Goal: Task Accomplishment & Management: Complete application form

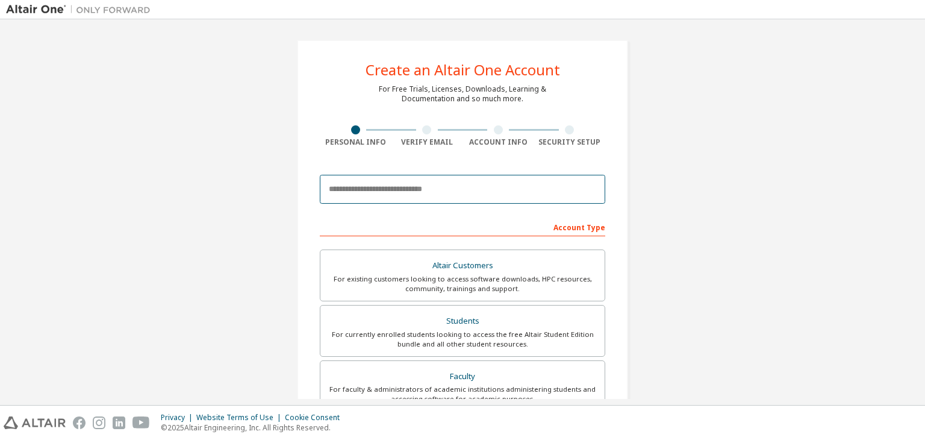
click at [440, 186] on input "email" at bounding box center [462, 189] width 285 height 29
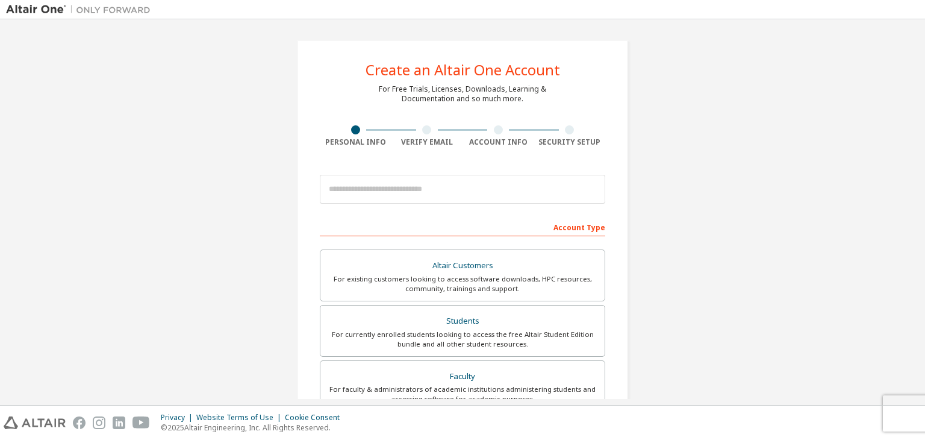
click at [728, 181] on div "Create an Altair One Account For Free Trials, Licenses, Downloads, Learning & D…" at bounding box center [462, 344] width 913 height 638
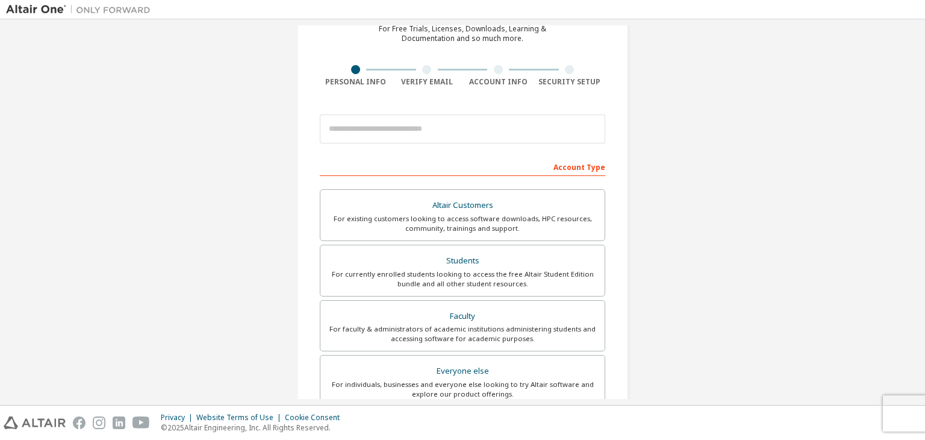
scroll to position [63, 0]
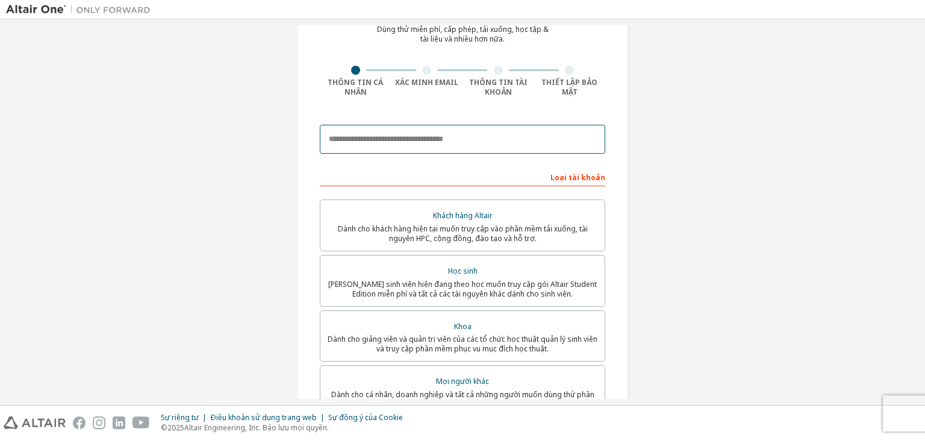
click at [474, 134] on input "email" at bounding box center [462, 139] width 285 height 29
click at [735, 165] on div "Tạo tài khoản Altair One Dùng thử miễn phí, cấp phép, tải xuống, học tập & tài …" at bounding box center [462, 288] width 913 height 650
click at [408, 155] on div at bounding box center [462, 139] width 285 height 41
click at [423, 142] on input "email" at bounding box center [462, 139] width 285 height 29
type input "**********"
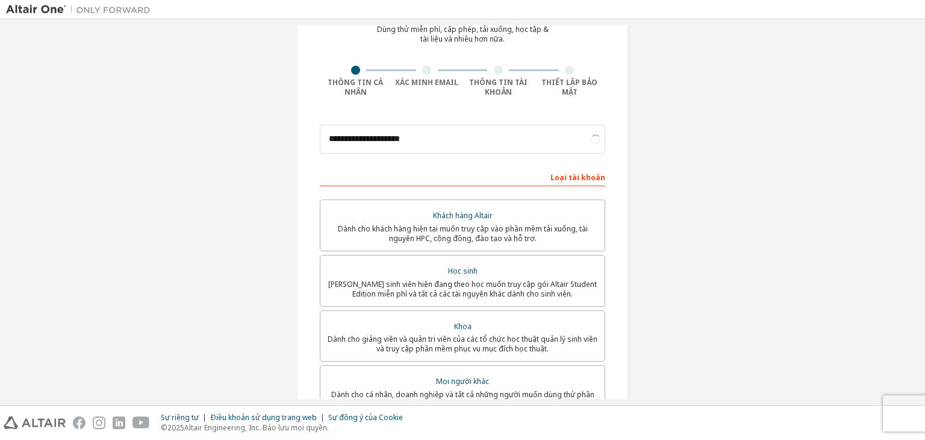
click at [688, 226] on div "**********" at bounding box center [462, 288] width 913 height 650
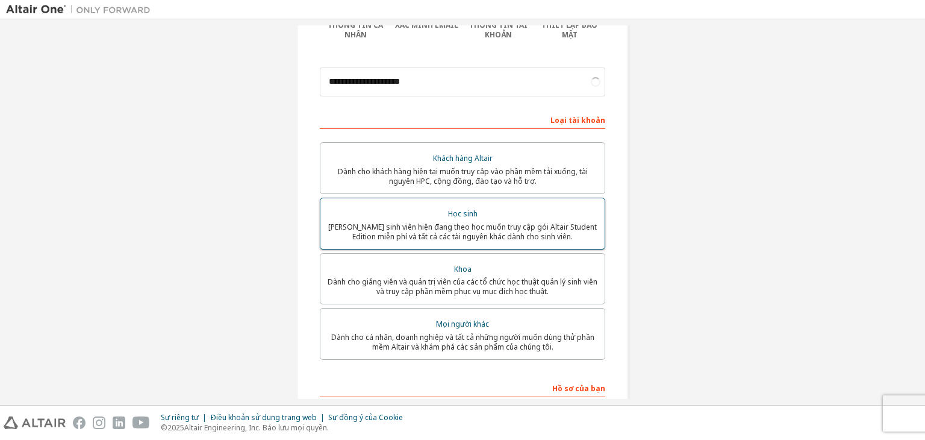
scroll to position [123, 0]
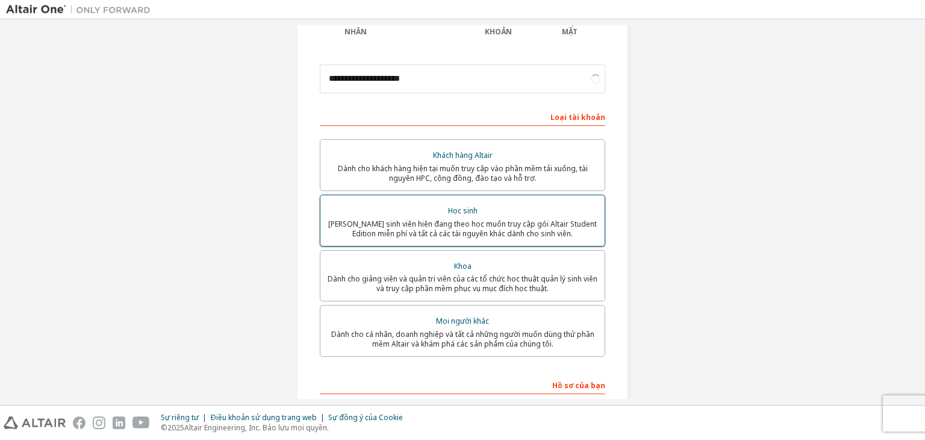
click at [510, 214] on div "Học sinh" at bounding box center [463, 210] width 270 height 17
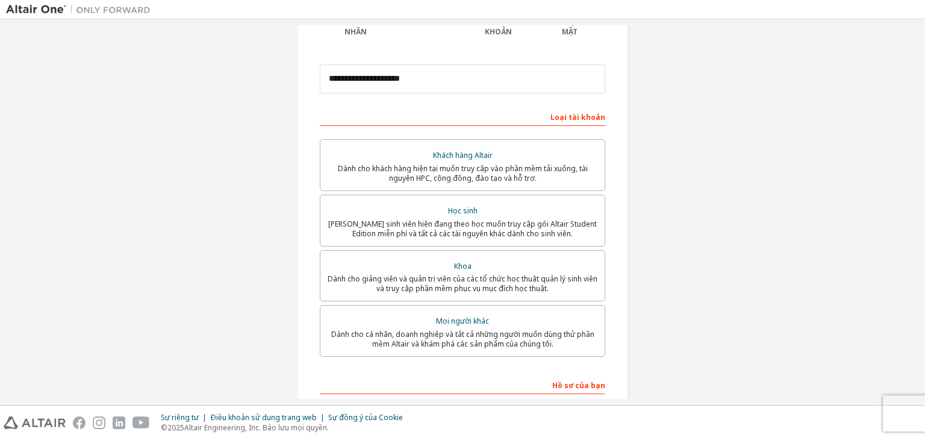
click at [708, 271] on div "**********" at bounding box center [462, 227] width 913 height 650
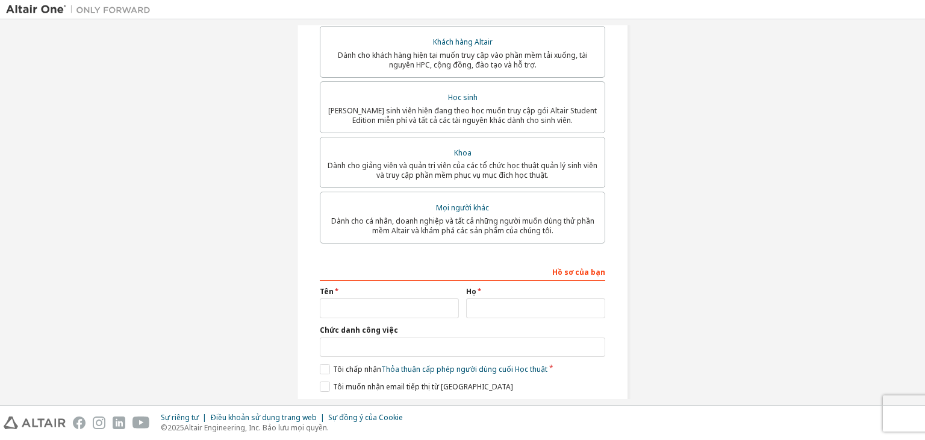
scroll to position [243, 0]
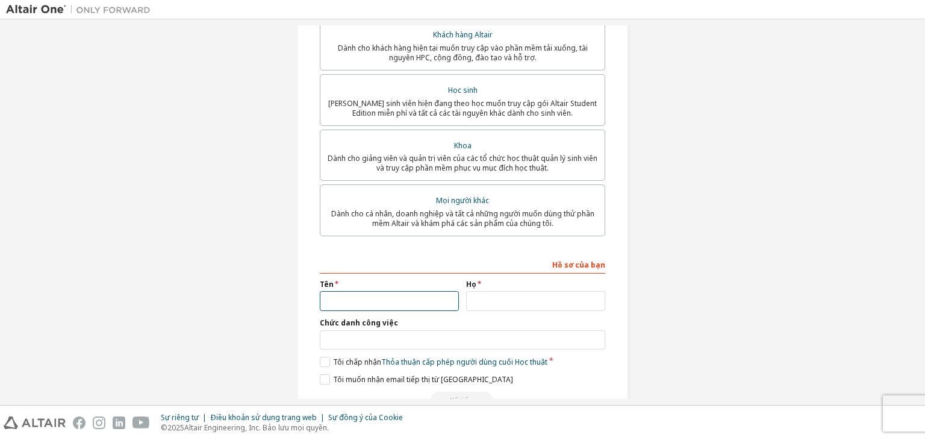
click at [421, 301] on input "text" at bounding box center [389, 301] width 139 height 20
type input "*****"
type input "***"
click at [473, 301] on input "***" at bounding box center [535, 301] width 139 height 20
click at [425, 301] on input "*****" at bounding box center [389, 301] width 139 height 20
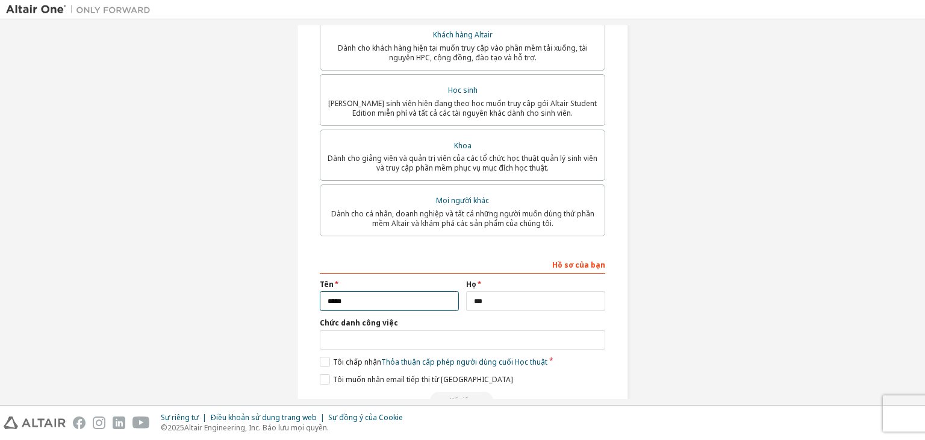
click at [322, 305] on input "*****" at bounding box center [389, 301] width 139 height 20
click at [634, 334] on div "**********" at bounding box center [462, 107] width 360 height 650
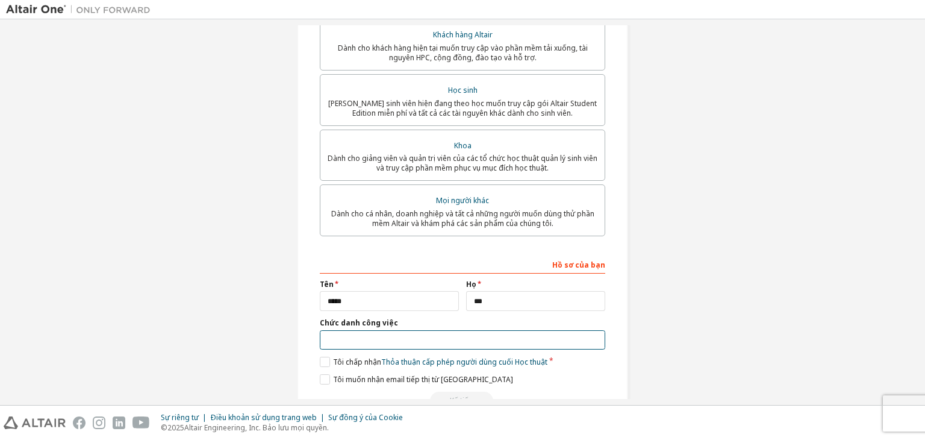
click at [498, 340] on input "text" at bounding box center [462, 340] width 285 height 20
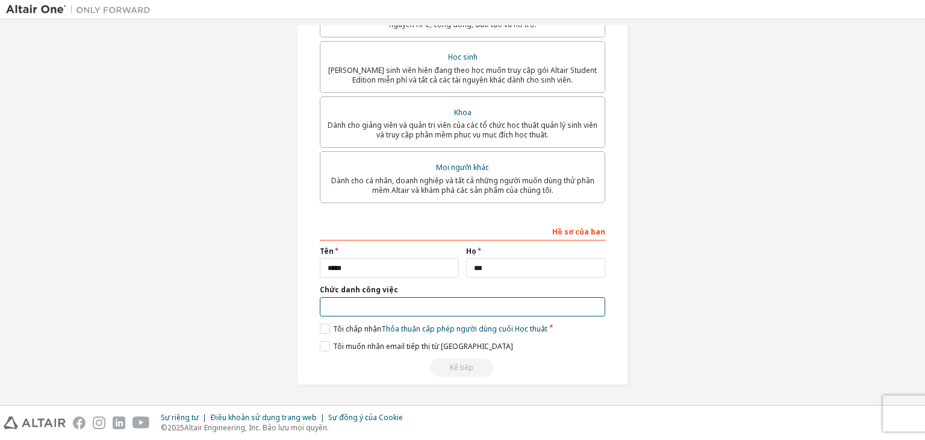
scroll to position [279, 0]
type input "*"
click at [323, 328] on label "Tôi chấp nhận Thỏa thuận cấp phép người dùng cuối Học thuật" at bounding box center [434, 328] width 228 height 10
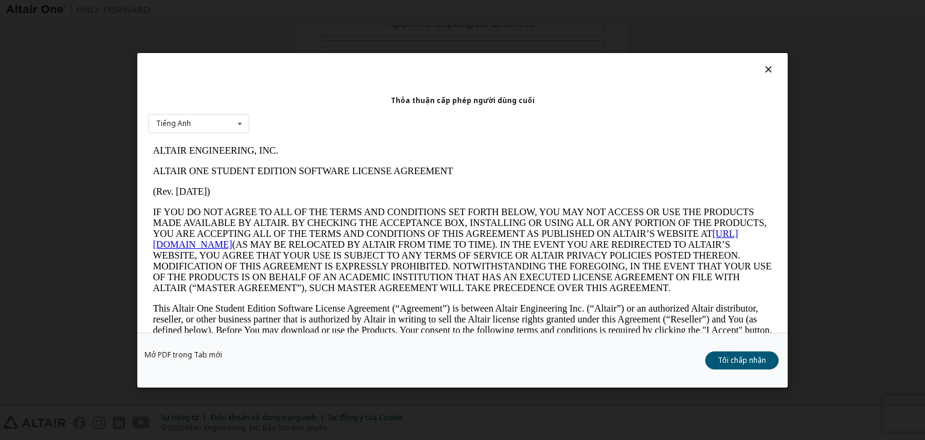
scroll to position [0, 0]
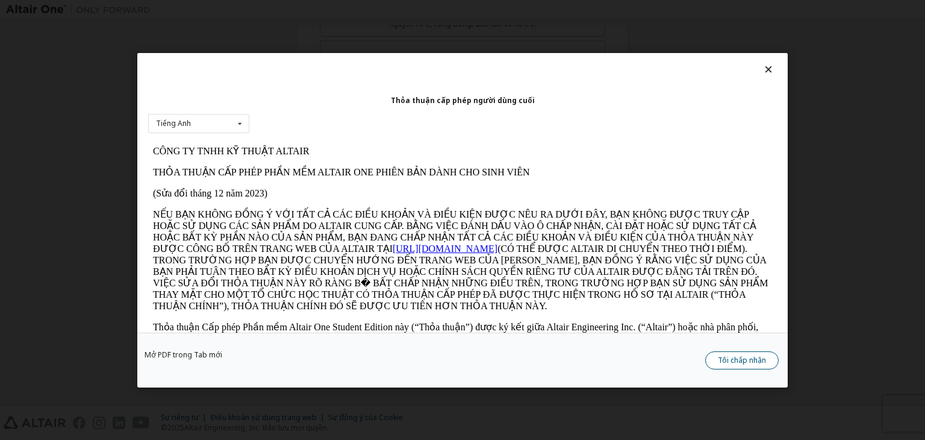
click at [739, 358] on font "Tôi chấp nhận" at bounding box center [742, 360] width 48 height 10
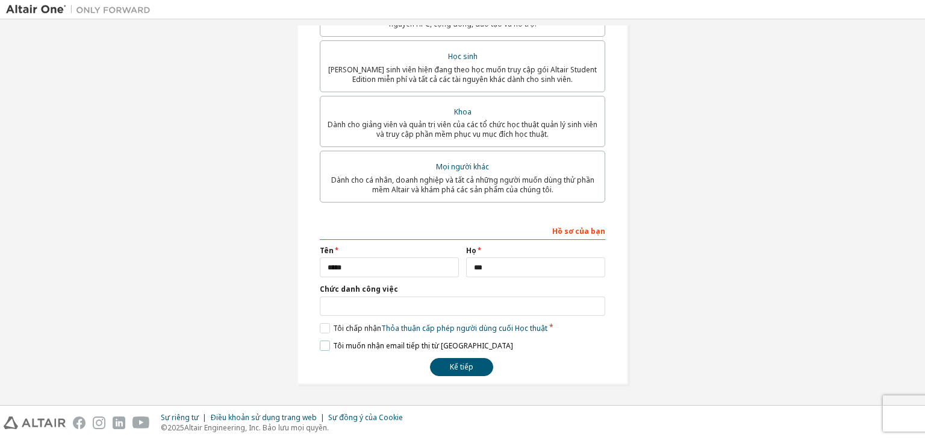
click at [325, 345] on label "Tôi muốn nhận email tiếp thị từ Altair" at bounding box center [416, 345] width 193 height 10
click at [341, 304] on input "text" at bounding box center [462, 306] width 285 height 20
type input "*"
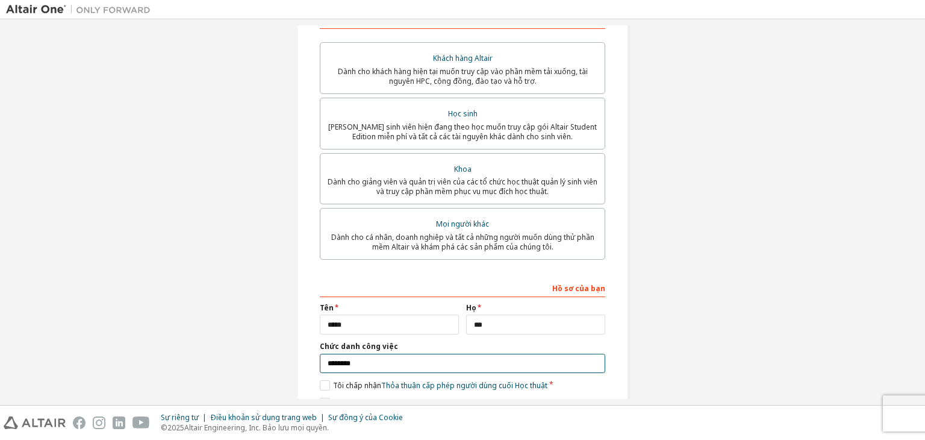
scroll to position [219, 0]
click at [364, 361] on input "********" at bounding box center [462, 365] width 285 height 20
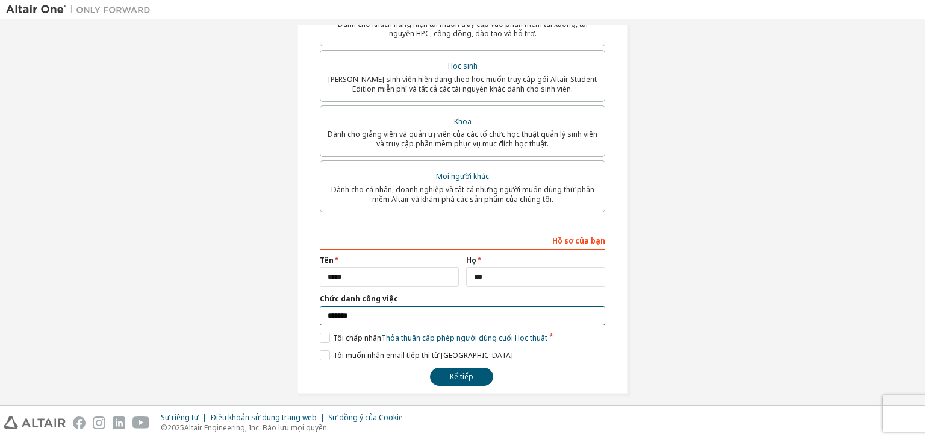
scroll to position [279, 0]
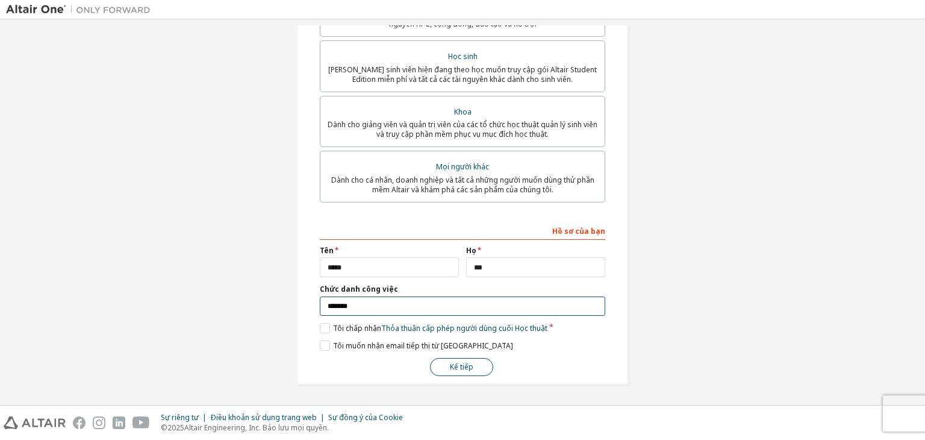
type input "*******"
click at [470, 361] on button "Kế tiếp" at bounding box center [461, 367] width 63 height 18
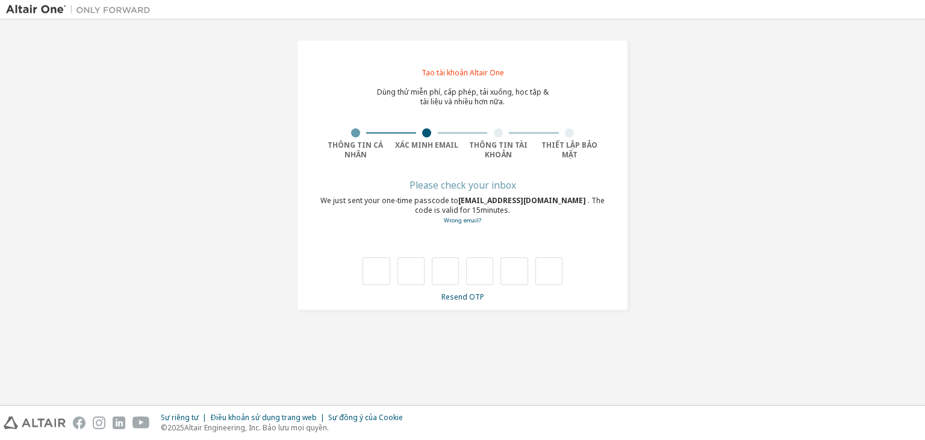
scroll to position [0, 0]
type input "*"
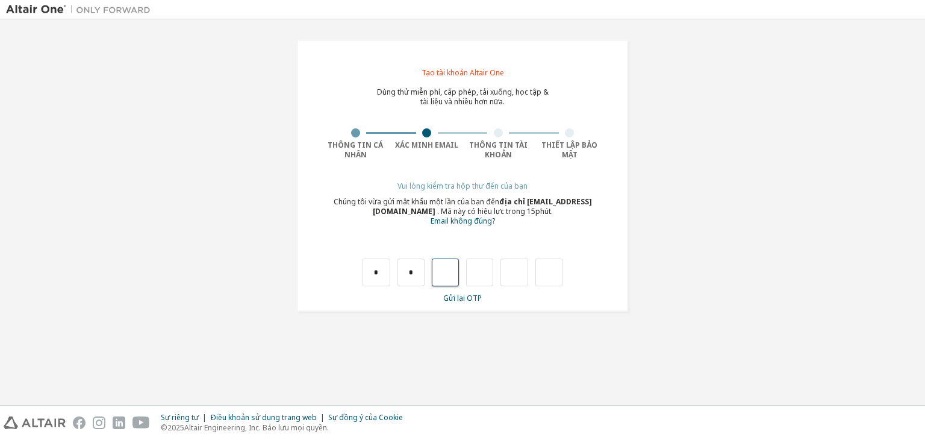
type input "*"
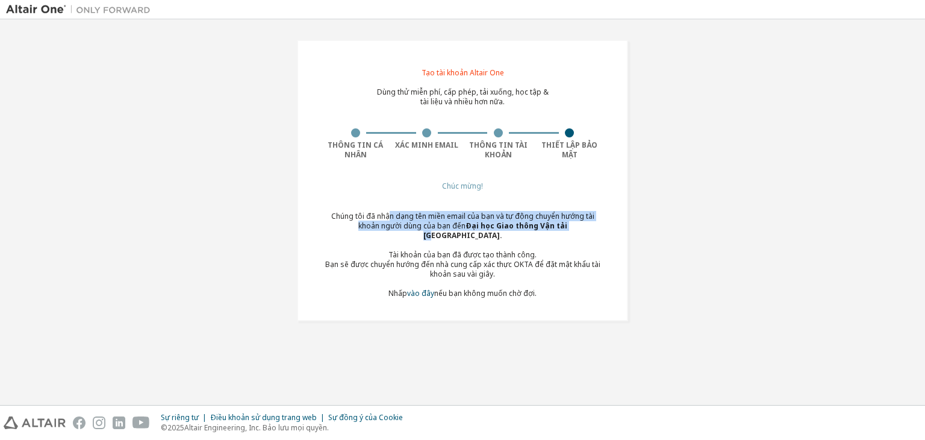
drag, startPoint x: 425, startPoint y: 216, endPoint x: 543, endPoint y: 222, distance: 118.2
click at [542, 222] on font "Chúng tôi đã nhận dạng tên miền email của bạn và tự động chuyển hướng tài khoản…" at bounding box center [462, 226] width 263 height 30
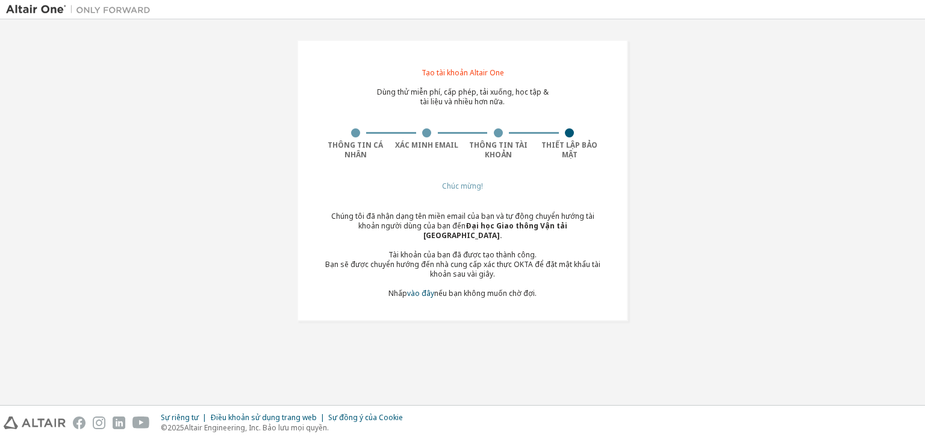
click at [413, 260] on font "Bạn sẽ được chuyển hướng đến nhà cung cấp xác thực OKTA để đặt mật khẩu tài kho…" at bounding box center [462, 269] width 275 height 20
click at [455, 259] on font "Bạn sẽ được chuyển hướng đến nhà cung cấp xác thực OKTA để đặt mật khẩu tài kho…" at bounding box center [462, 269] width 275 height 20
click at [376, 264] on font "Bạn sẽ được chuyển hướng đến nhà cung cấp xác thực OKTA để đặt mật khẩu tài kho…" at bounding box center [462, 269] width 275 height 20
drag, startPoint x: 381, startPoint y: 263, endPoint x: 509, endPoint y: 263, distance: 127.7
click at [508, 263] on font "Bạn sẽ được chuyển hướng đến nhà cung cấp xác thực OKTA để đặt mật khẩu tài kho…" at bounding box center [462, 269] width 275 height 20
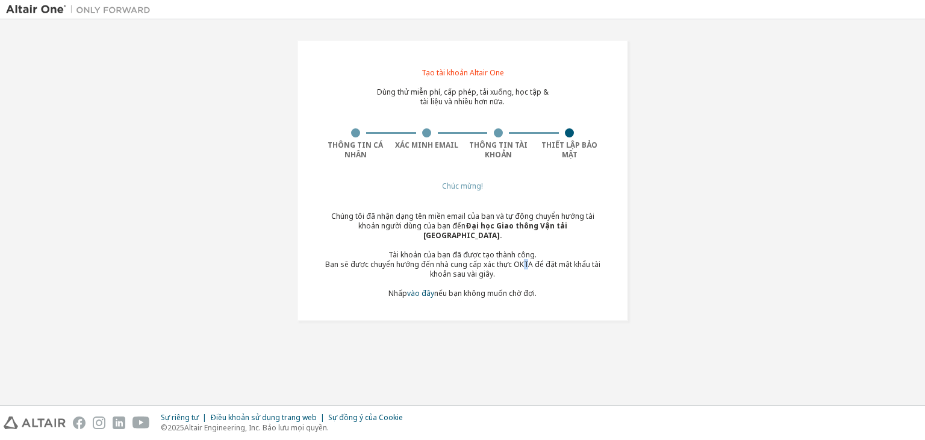
click at [525, 264] on font "Bạn sẽ được chuyển hướng đến nhà cung cấp xác thực OKTA để đặt mật khẩu tài kho…" at bounding box center [462, 269] width 275 height 20
click at [528, 270] on div "Bạn sẽ được chuyển hướng đến nhà cung cấp xác thực OKTA để đặt mật khẩu tài kho…" at bounding box center [462, 269] width 285 height 19
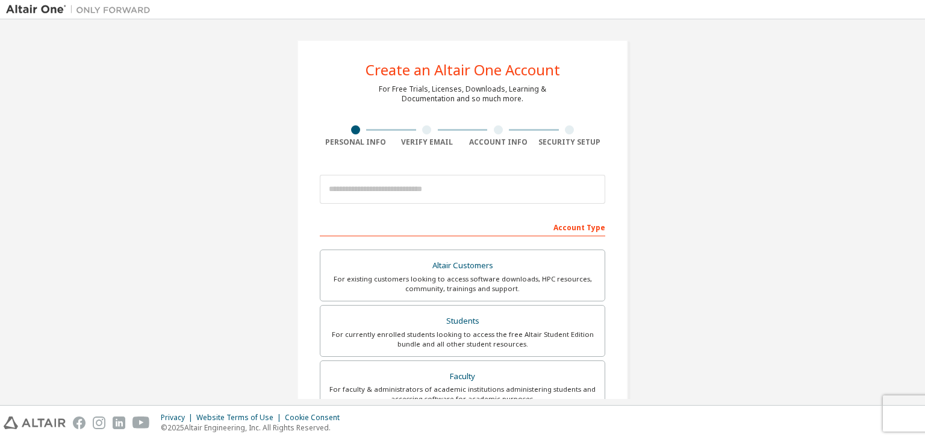
click at [406, 133] on div at bounding box center [427, 129] width 72 height 9
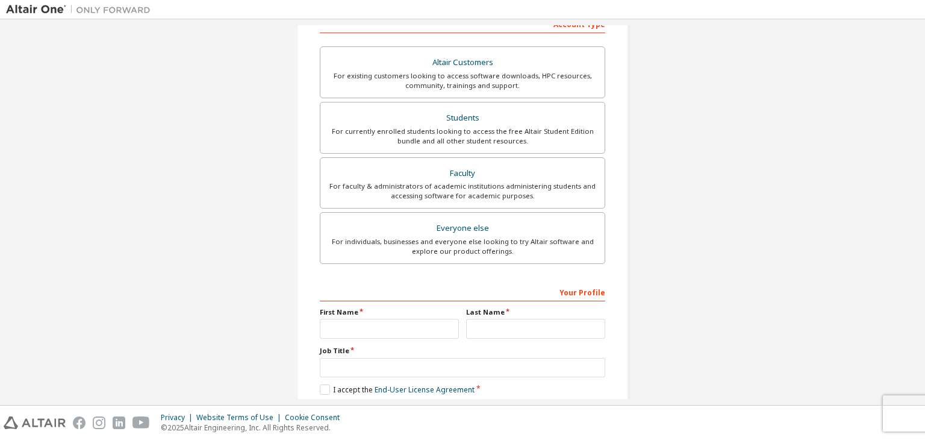
scroll to position [82, 0]
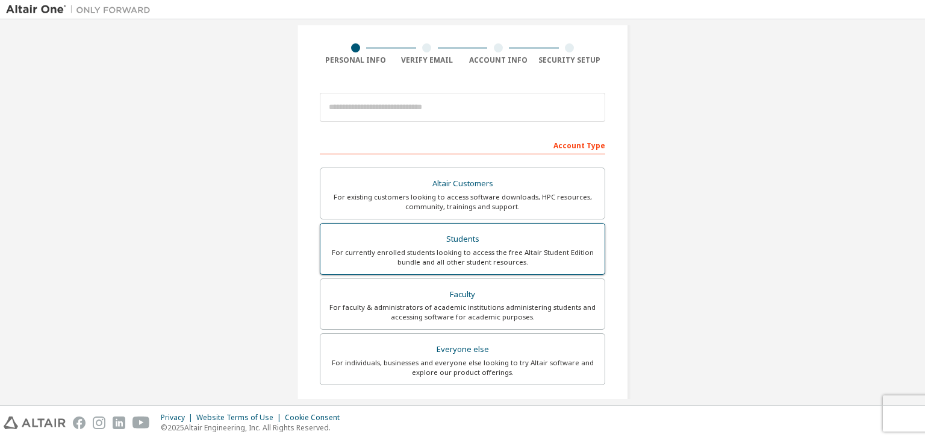
click at [475, 240] on div "Students" at bounding box center [463, 239] width 270 height 17
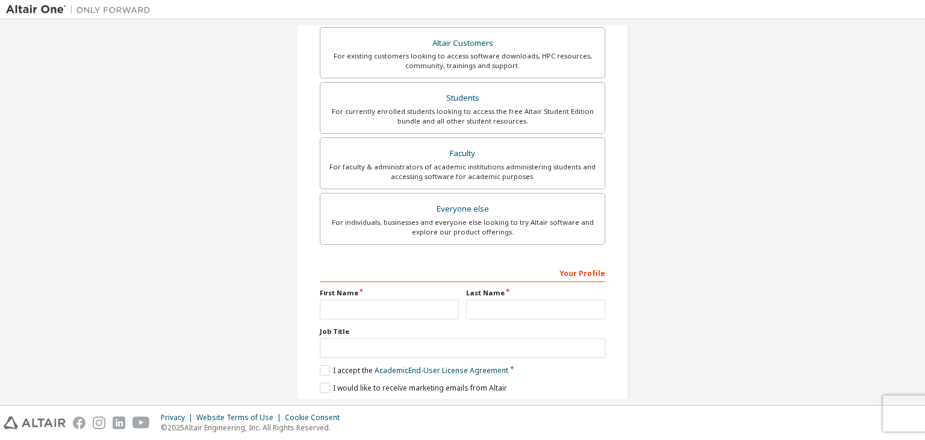
scroll to position [263, 0]
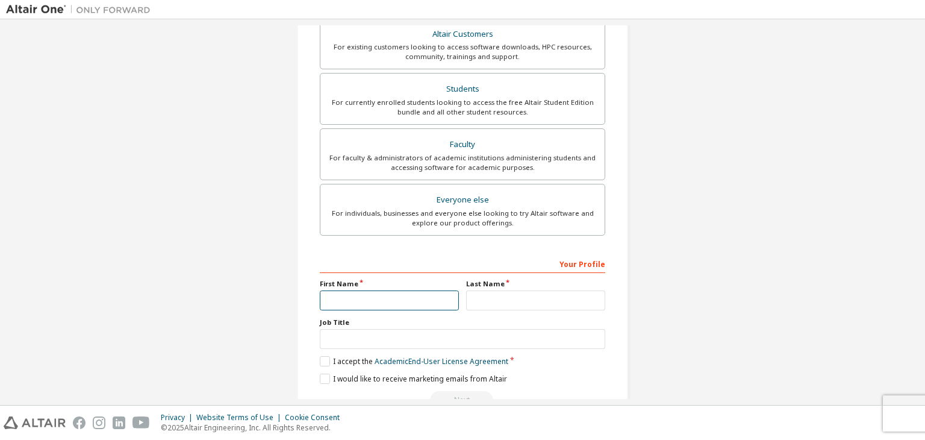
click at [406, 296] on input "text" at bounding box center [389, 300] width 139 height 20
click at [637, 285] on div "Create an Altair One Account For Free Trials, Licenses, Downloads, Learning & D…" at bounding box center [462, 97] width 360 height 669
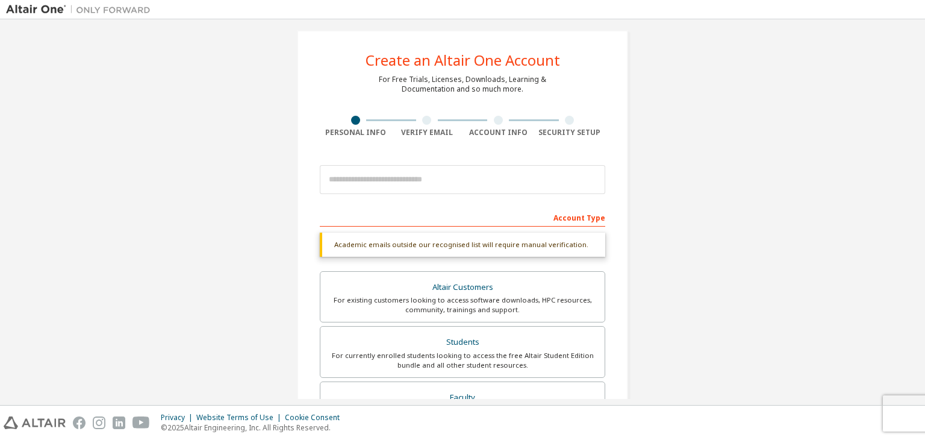
scroll to position [0, 0]
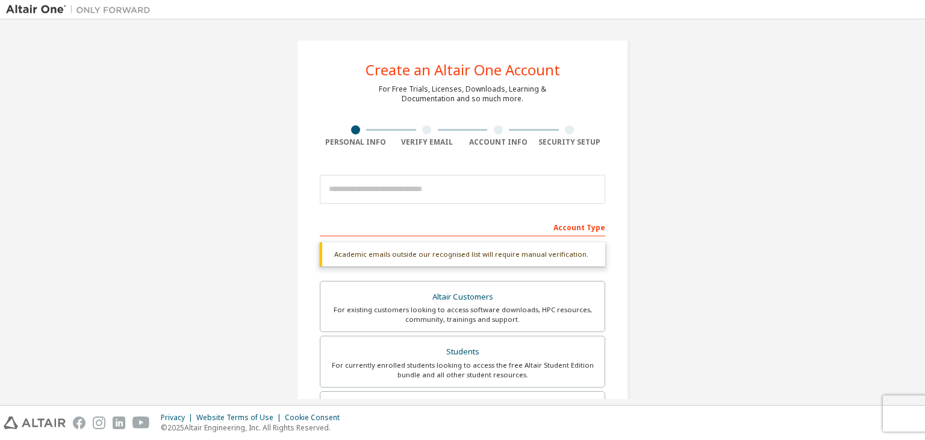
click at [433, 131] on div at bounding box center [427, 129] width 72 height 9
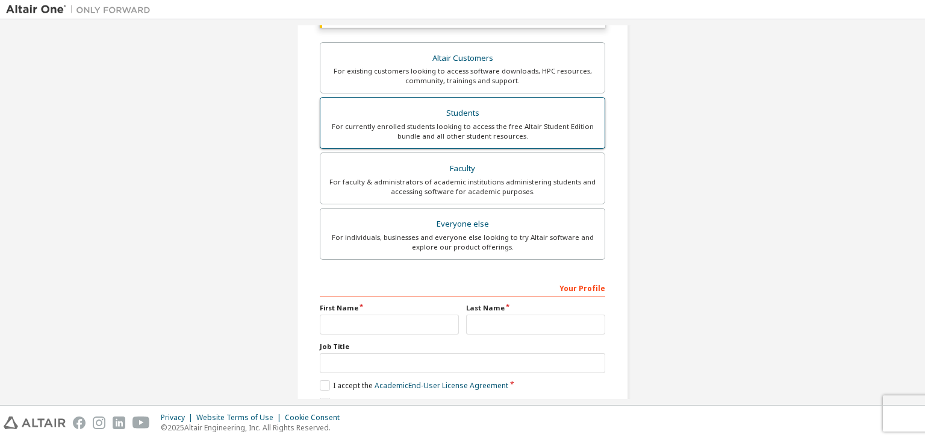
scroll to position [241, 0]
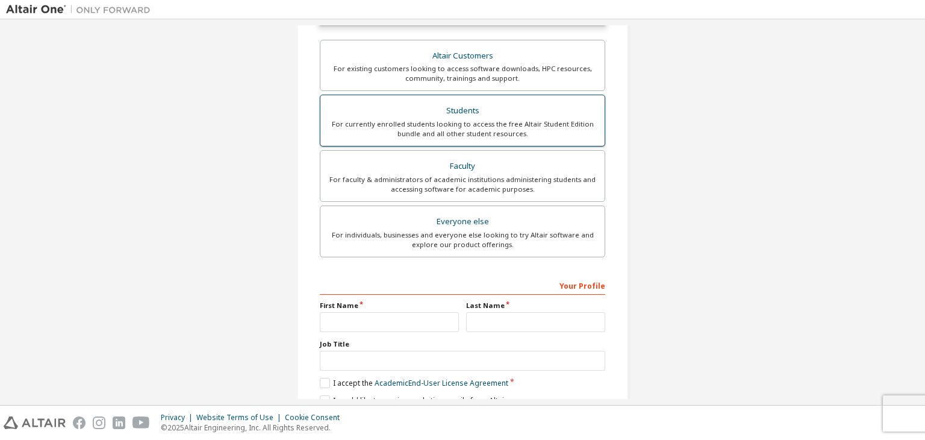
click at [518, 126] on div "For currently enrolled students looking to access the free Altair Student Editi…" at bounding box center [463, 128] width 270 height 19
click at [796, 127] on div "Create an Altair One Account For Free Trials, Licenses, Downloads, Learning & D…" at bounding box center [462, 118] width 913 height 669
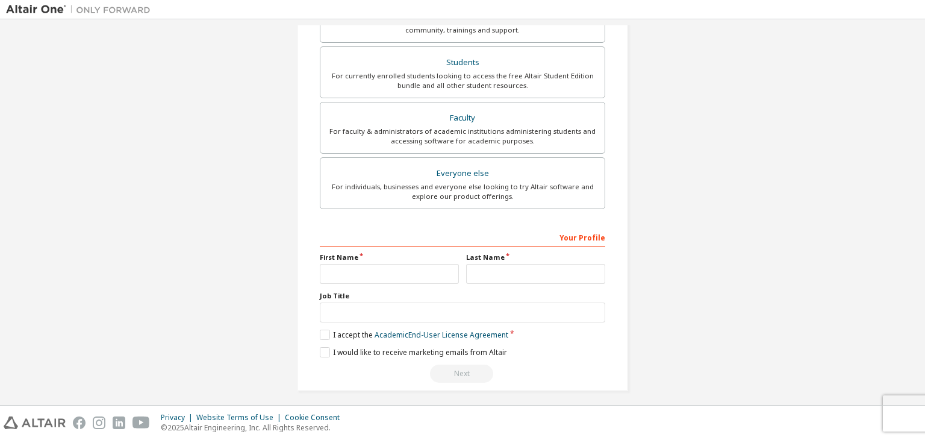
scroll to position [293, 0]
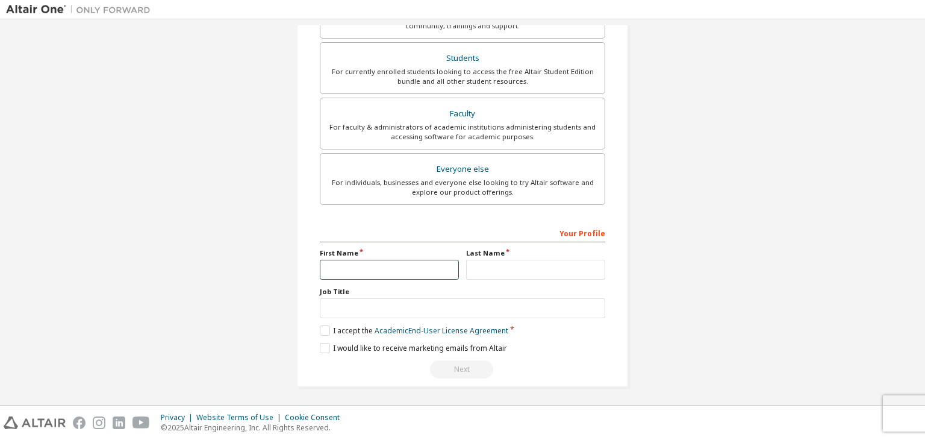
drag, startPoint x: 368, startPoint y: 276, endPoint x: 375, endPoint y: 275, distance: 6.7
click at [369, 276] on input "text" at bounding box center [389, 270] width 139 height 20
type input "*****"
type input "***"
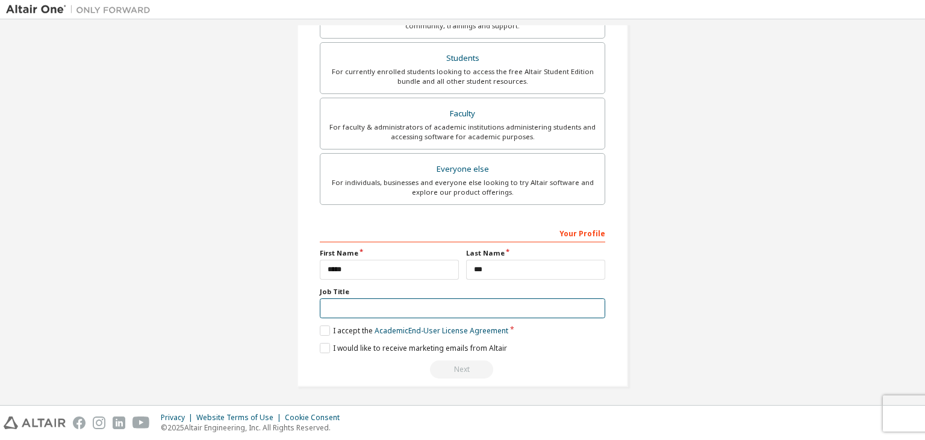
click at [390, 314] on input "text" at bounding box center [462, 308] width 285 height 20
type input "*******"
click at [340, 325] on label "I accept the Academic End-User License Agreement" at bounding box center [414, 330] width 189 height 10
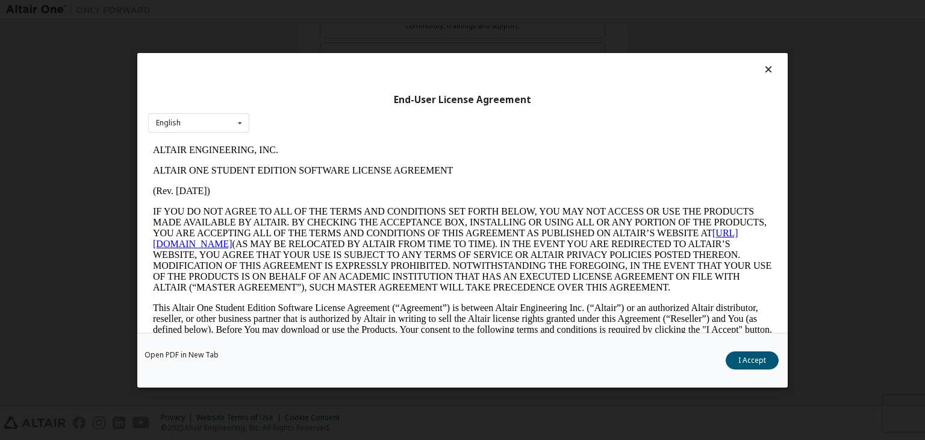
scroll to position [0, 0]
click at [740, 359] on button "I Accept" at bounding box center [752, 360] width 53 height 18
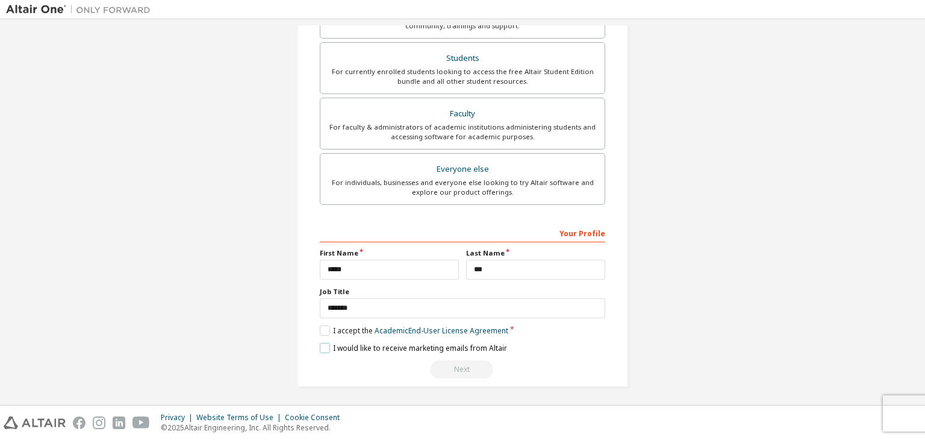
click at [320, 350] on label "I would like to receive marketing emails from Altair" at bounding box center [413, 348] width 187 height 10
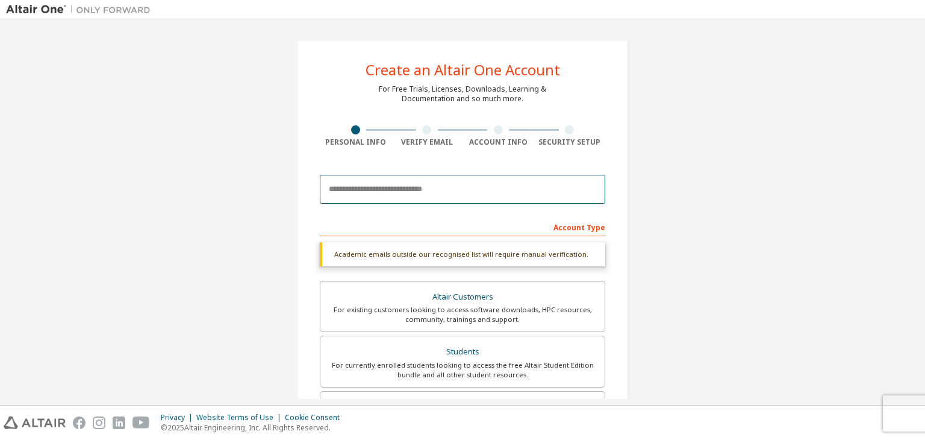
click at [408, 196] on input "email" at bounding box center [462, 189] width 285 height 29
type input "**********"
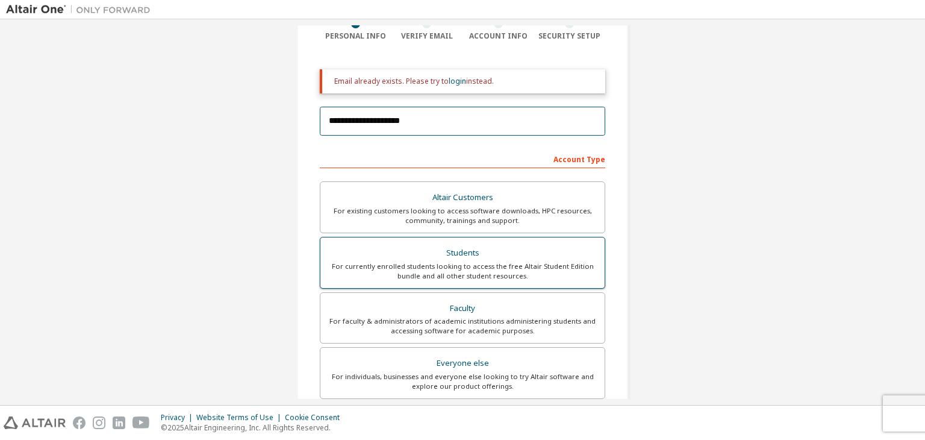
scroll to position [98, 0]
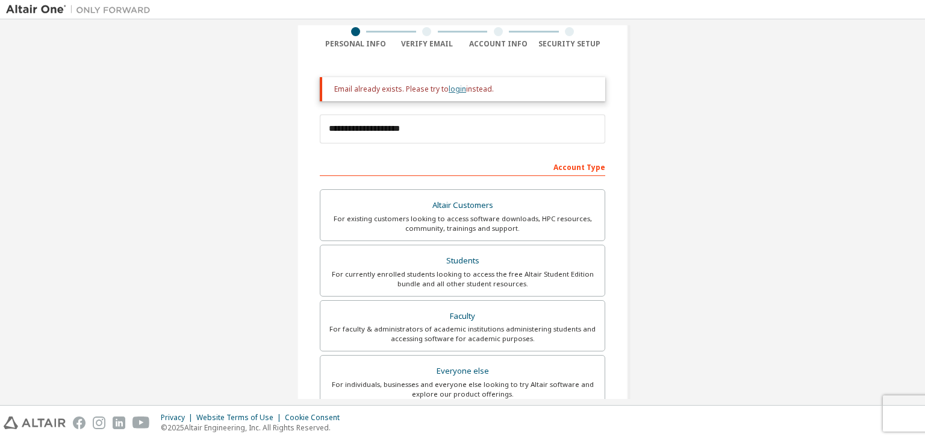
click at [452, 89] on link "login" at bounding box center [457, 89] width 17 height 10
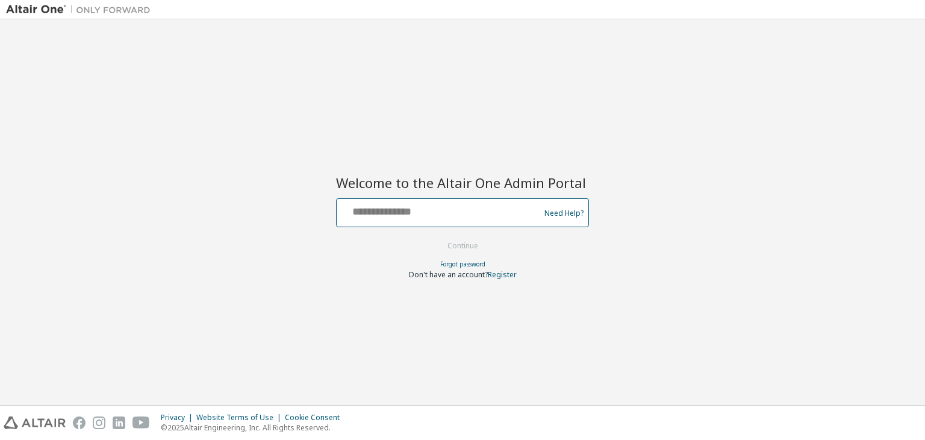
click at [438, 211] on input "text" at bounding box center [440, 209] width 197 height 17
type input "**********"
click at [465, 242] on button "Continue" at bounding box center [463, 246] width 56 height 18
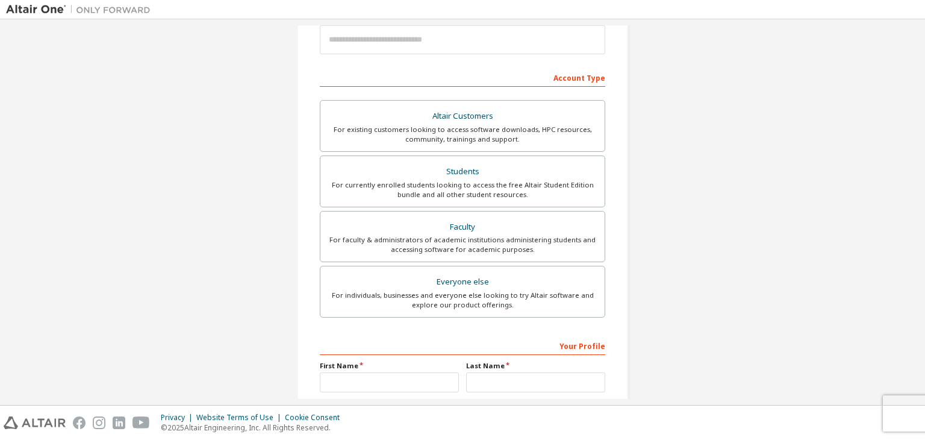
scroll to position [142, 0]
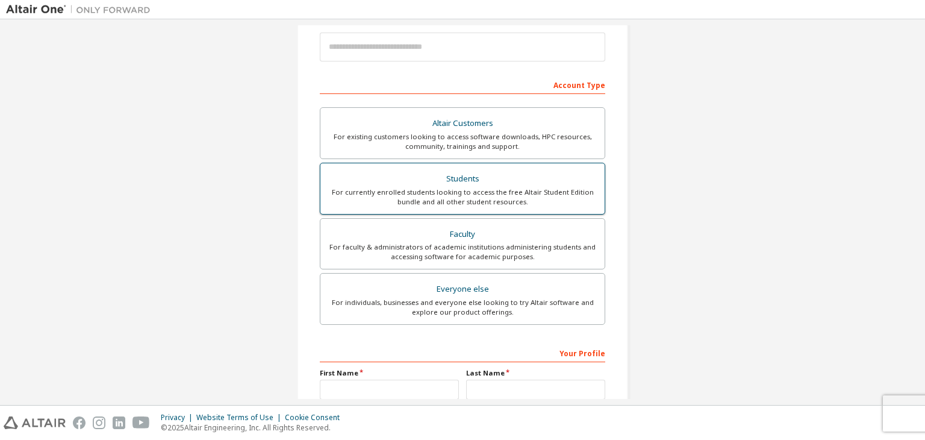
click at [443, 172] on div "Students" at bounding box center [463, 178] width 270 height 17
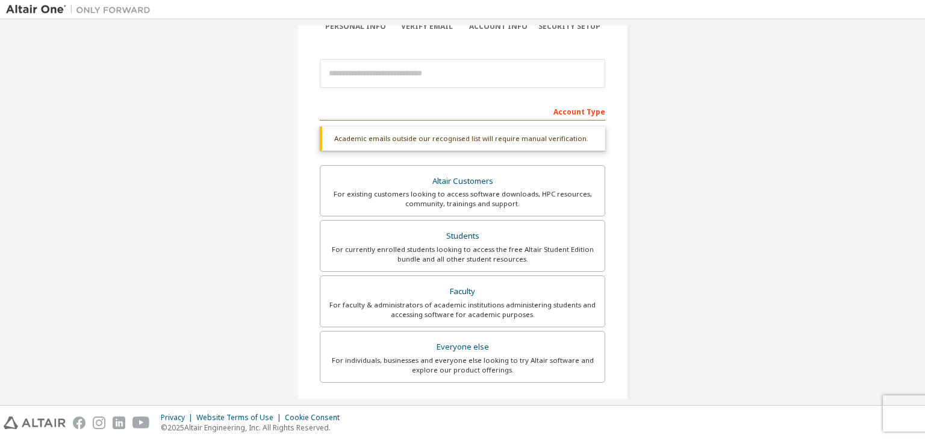
scroll to position [22, 0]
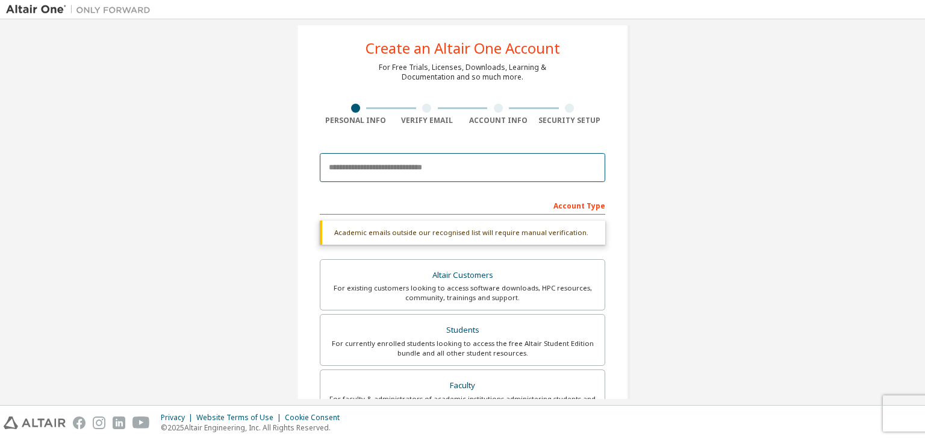
click at [431, 160] on input "email" at bounding box center [462, 167] width 285 height 29
type input "**********"
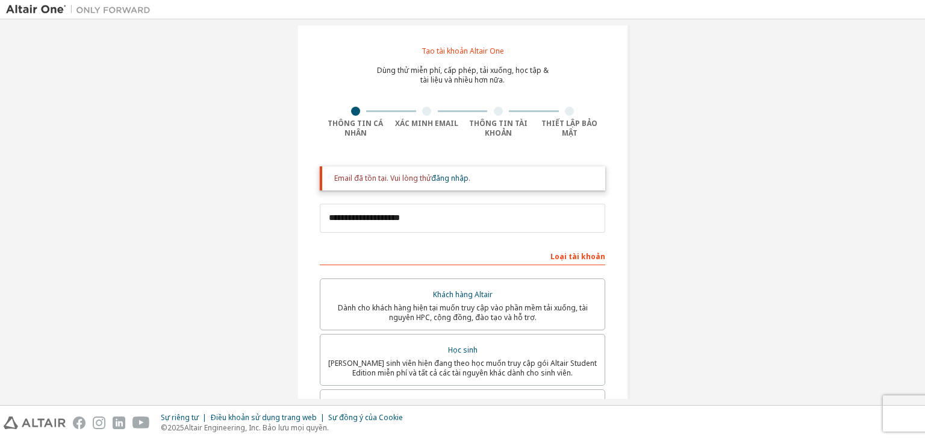
click at [508, 171] on div "Email đã tồn tại. Vui lòng thử đăng nhập ." at bounding box center [462, 178] width 285 height 24
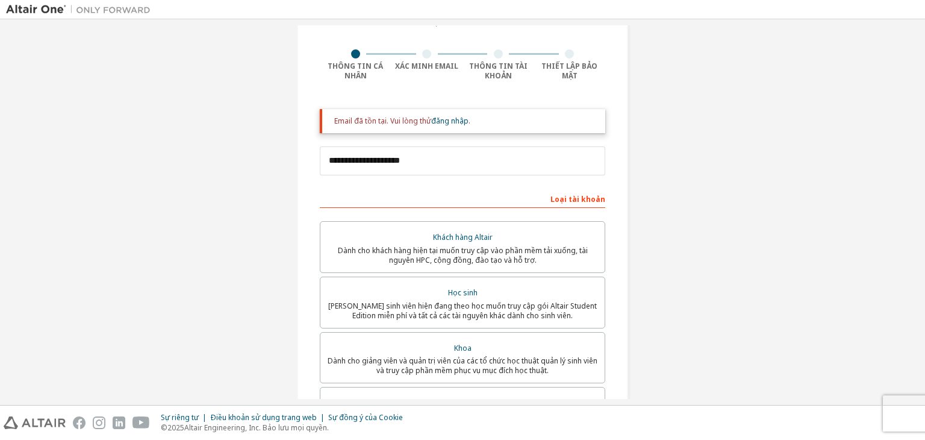
scroll to position [82, 0]
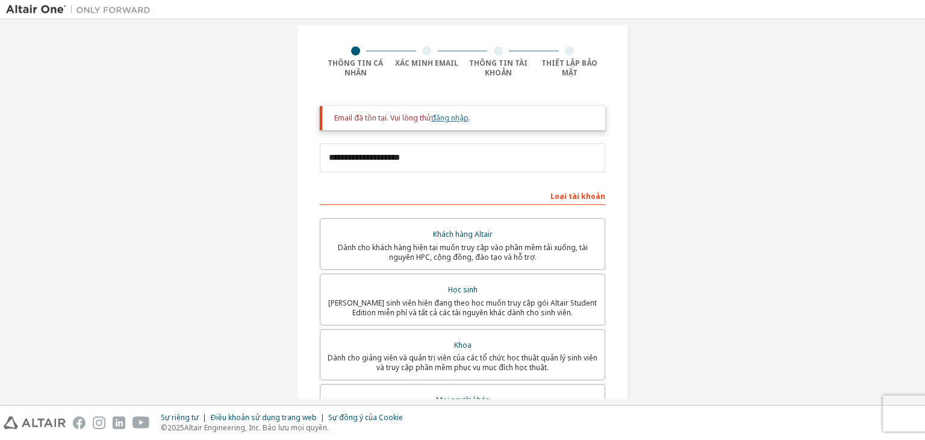
click at [453, 121] on font "đăng nhập" at bounding box center [449, 118] width 37 height 10
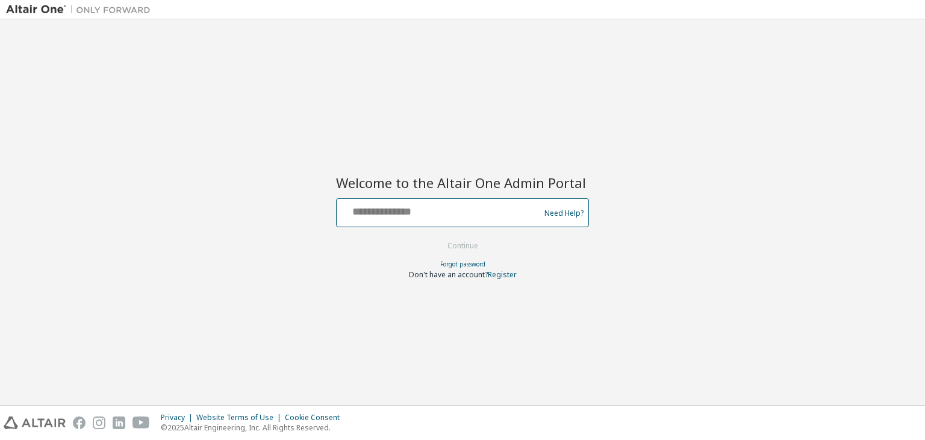
click at [443, 210] on input "text" at bounding box center [440, 209] width 197 height 17
drag, startPoint x: 443, startPoint y: 210, endPoint x: 405, endPoint y: 226, distance: 41.6
click at [405, 226] on form "Need Help? Please make sure that you provide your Global Login as email (e.g. @…" at bounding box center [462, 238] width 253 height 81
click at [462, 220] on div at bounding box center [440, 212] width 197 height 23
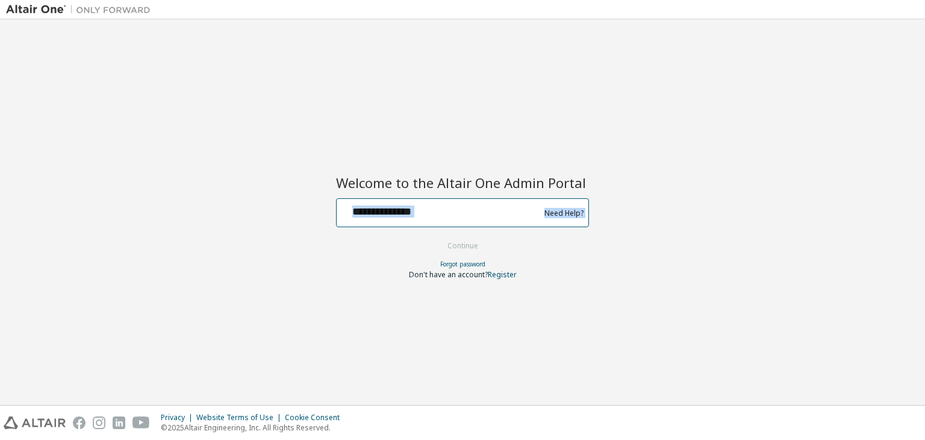
click at [469, 217] on input "text" at bounding box center [440, 209] width 197 height 17
type input "**********"
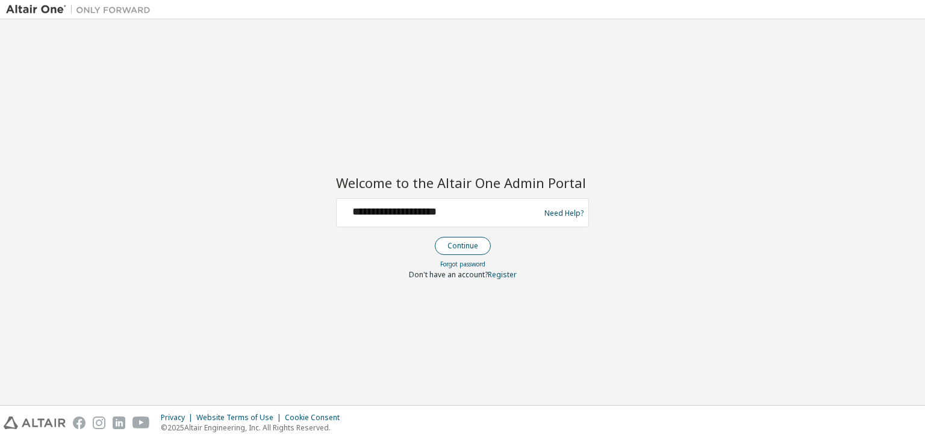
click at [450, 245] on button "Continue" at bounding box center [463, 246] width 56 height 18
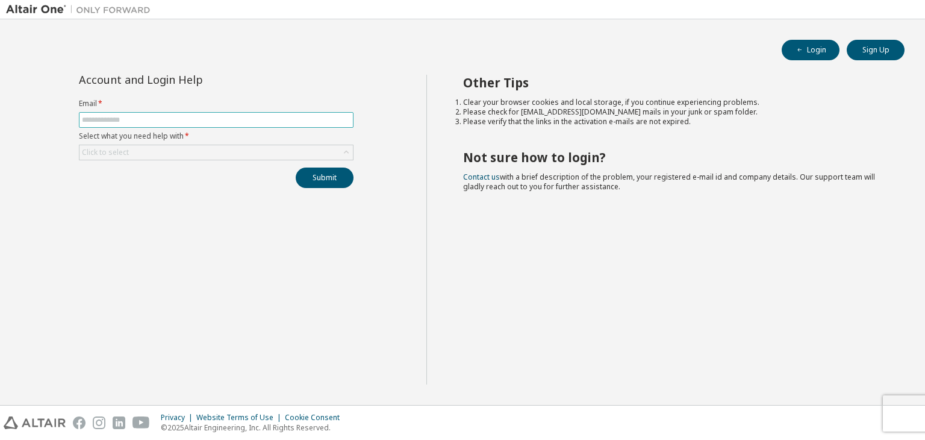
click at [181, 119] on input "text" at bounding box center [216, 120] width 269 height 10
type input "**********"
click at [169, 157] on div "Click to select" at bounding box center [216, 152] width 273 height 14
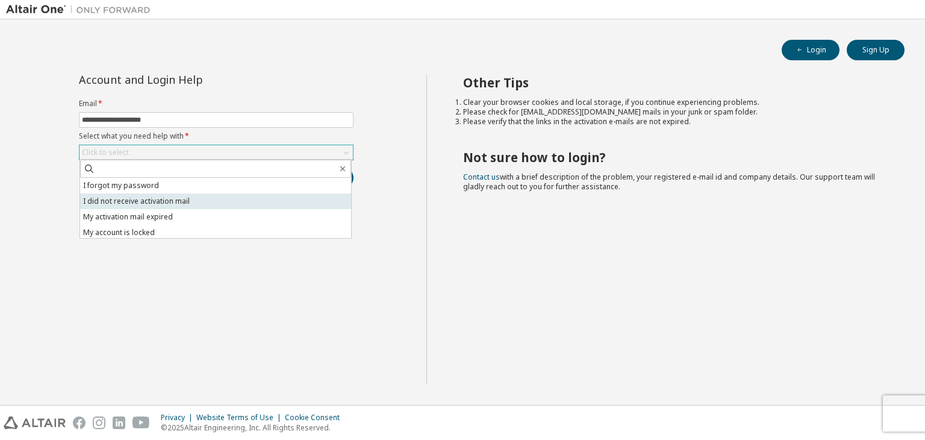
click at [202, 205] on li "I did not receive activation mail" at bounding box center [215, 201] width 271 height 16
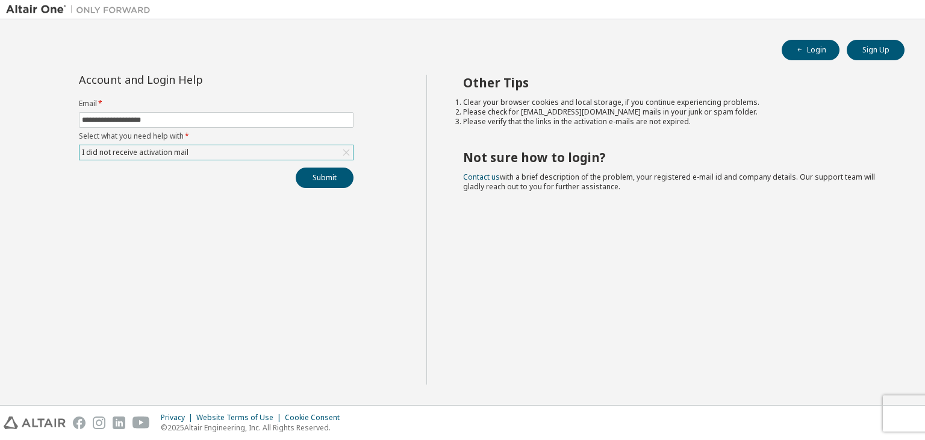
drag, startPoint x: 202, startPoint y: 205, endPoint x: 178, endPoint y: 229, distance: 34.1
click at [178, 229] on div "**********" at bounding box center [216, 230] width 420 height 310
click at [318, 179] on button "Submit" at bounding box center [325, 177] width 58 height 20
click at [236, 154] on div "I did not receive activation mail" at bounding box center [216, 152] width 273 height 14
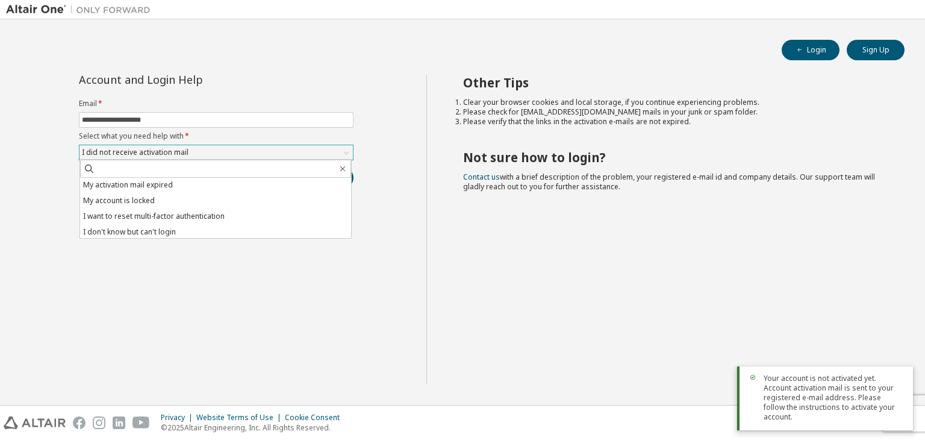
scroll to position [34, 0]
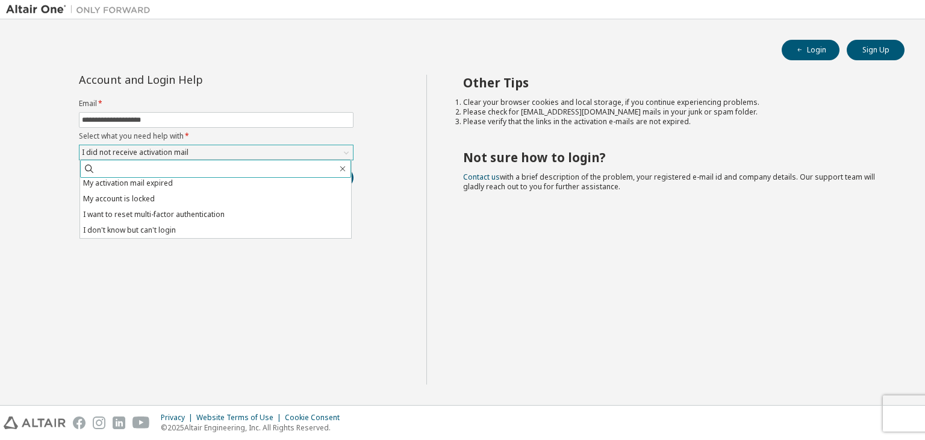
click at [330, 169] on input "text" at bounding box center [216, 169] width 242 height 12
click at [407, 164] on div "**********" at bounding box center [216, 230] width 420 height 310
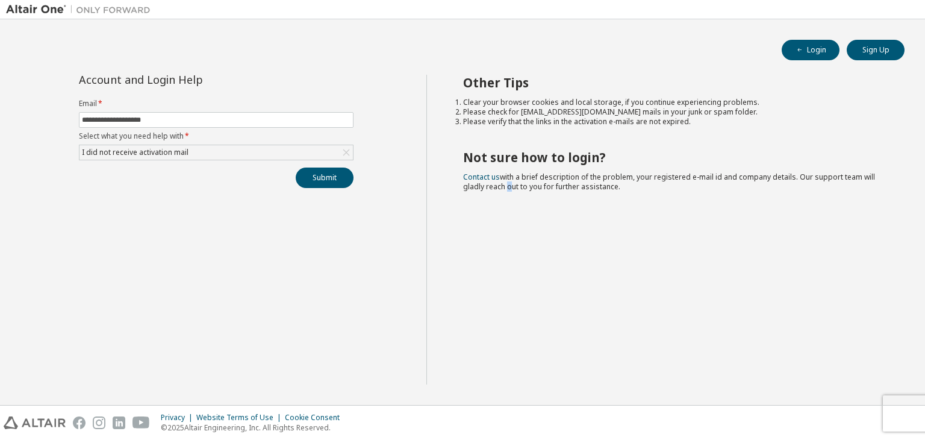
drag, startPoint x: 595, startPoint y: 138, endPoint x: 505, endPoint y: 246, distance: 141.1
click at [505, 246] on div "Other Tips Clear your browser cookies and local storage, if you continue experi…" at bounding box center [672, 230] width 493 height 310
click at [217, 155] on div "I did not receive activation mail" at bounding box center [216, 152] width 273 height 14
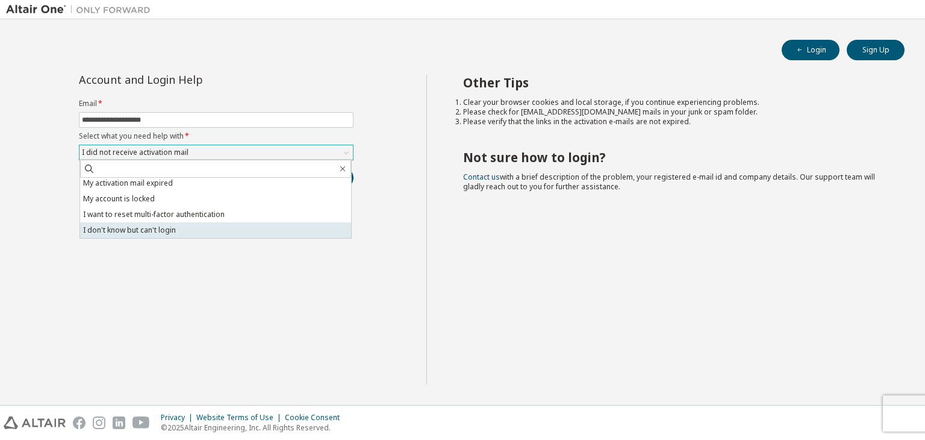
click at [191, 227] on li "I don't know but can't login" at bounding box center [215, 230] width 271 height 16
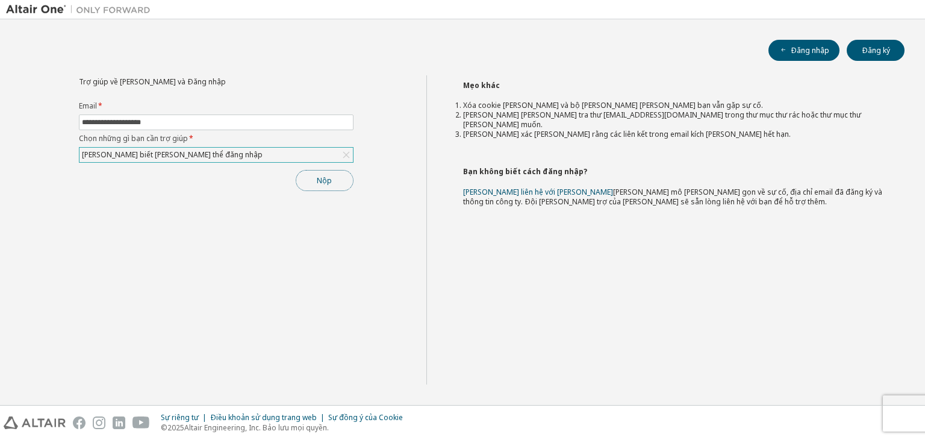
click at [325, 186] on button "Nộp" at bounding box center [325, 180] width 58 height 21
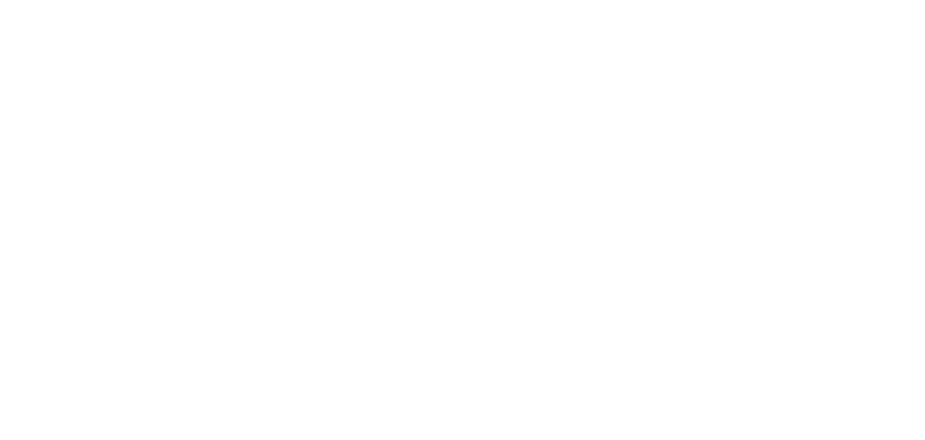
click at [790, 388] on div at bounding box center [462, 220] width 925 height 440
click at [605, 87] on div at bounding box center [462, 220] width 925 height 440
